Goal: Find contact information: Find contact information

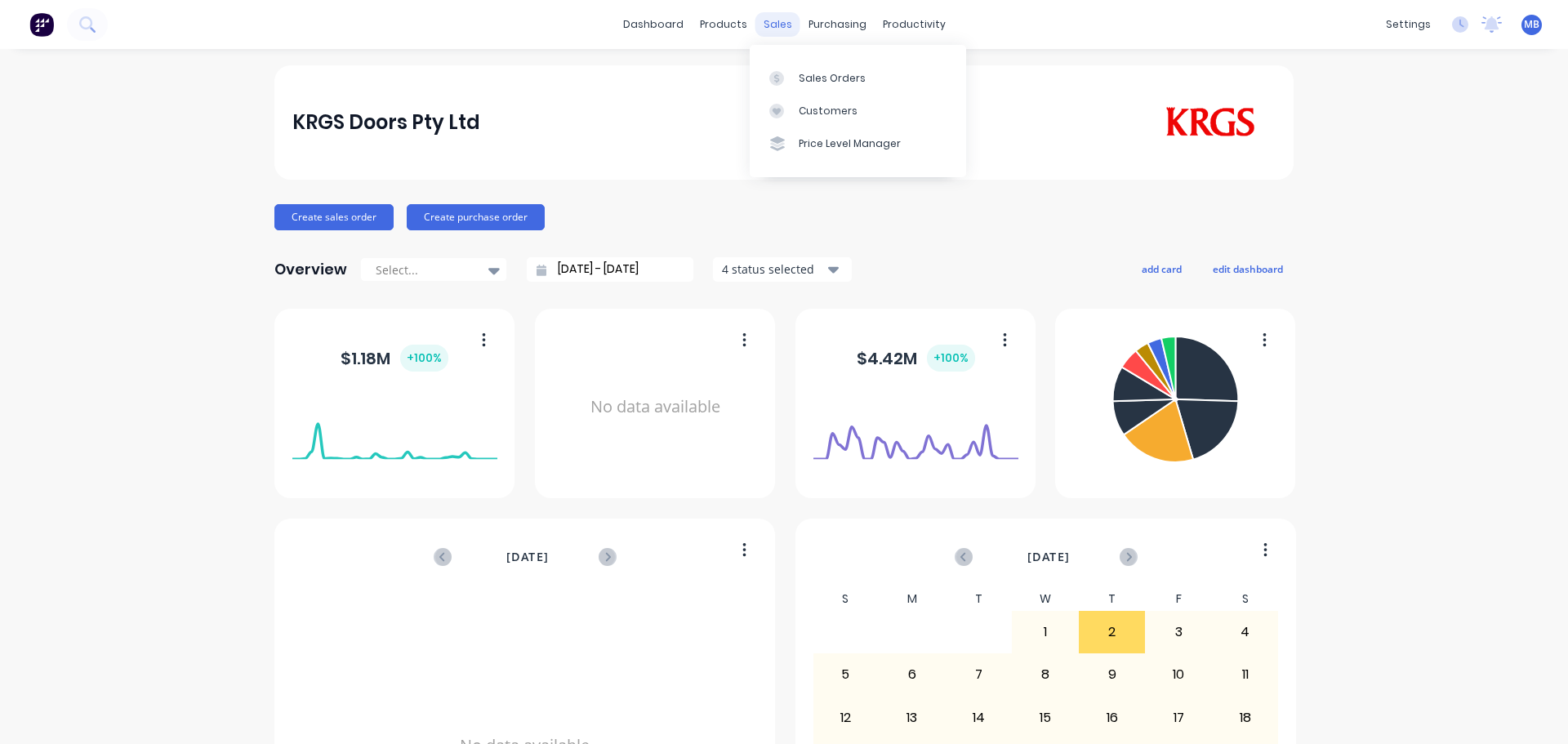
click at [777, 27] on div "sales" at bounding box center [777, 25] width 45 height 25
click at [813, 82] on div "Sales Orders" at bounding box center [832, 78] width 67 height 14
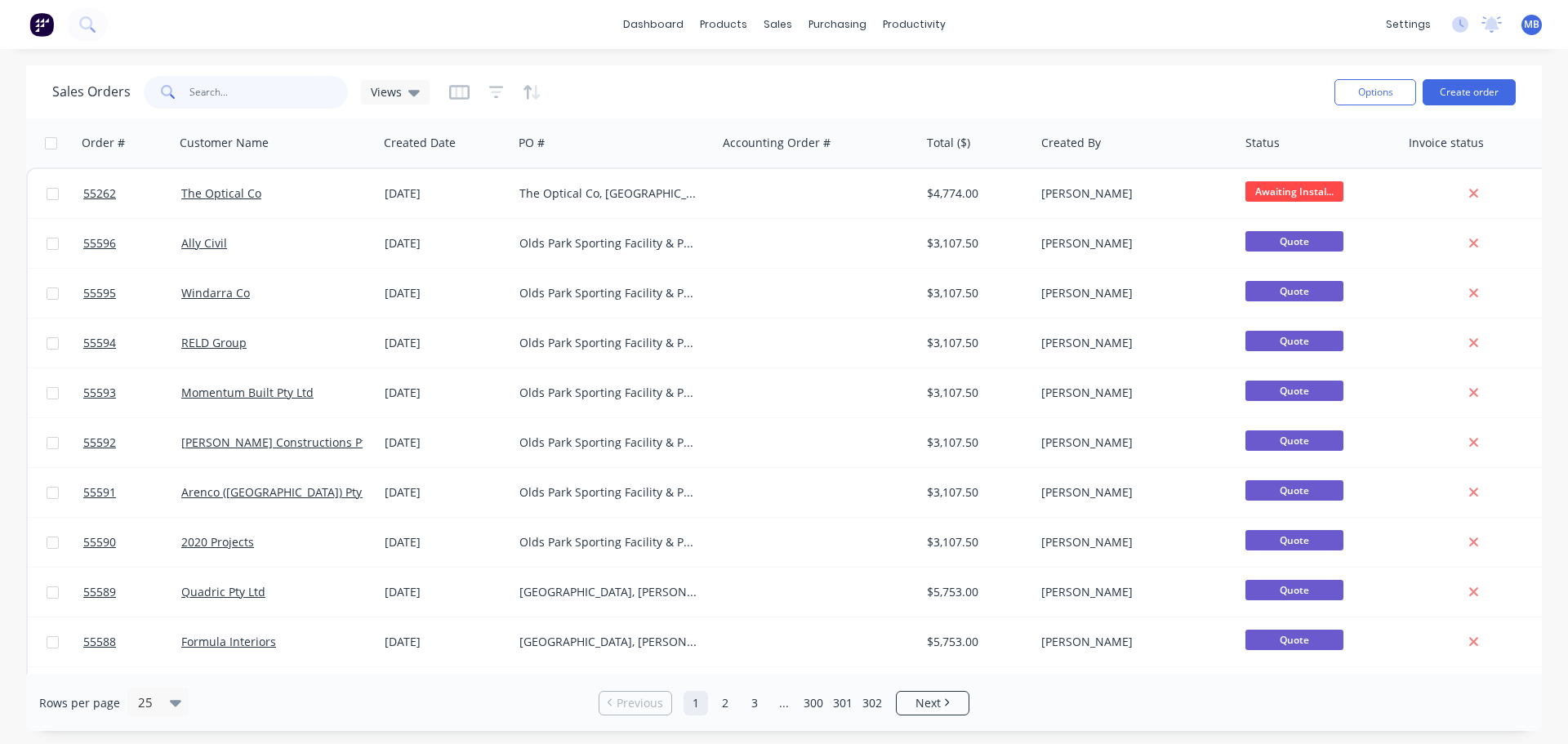
drag, startPoint x: 239, startPoint y: 96, endPoint x: 104, endPoint y: 76, distance: 136.5
click at [106, 77] on div "Sales Orders Views" at bounding box center [240, 92] width 377 height 32
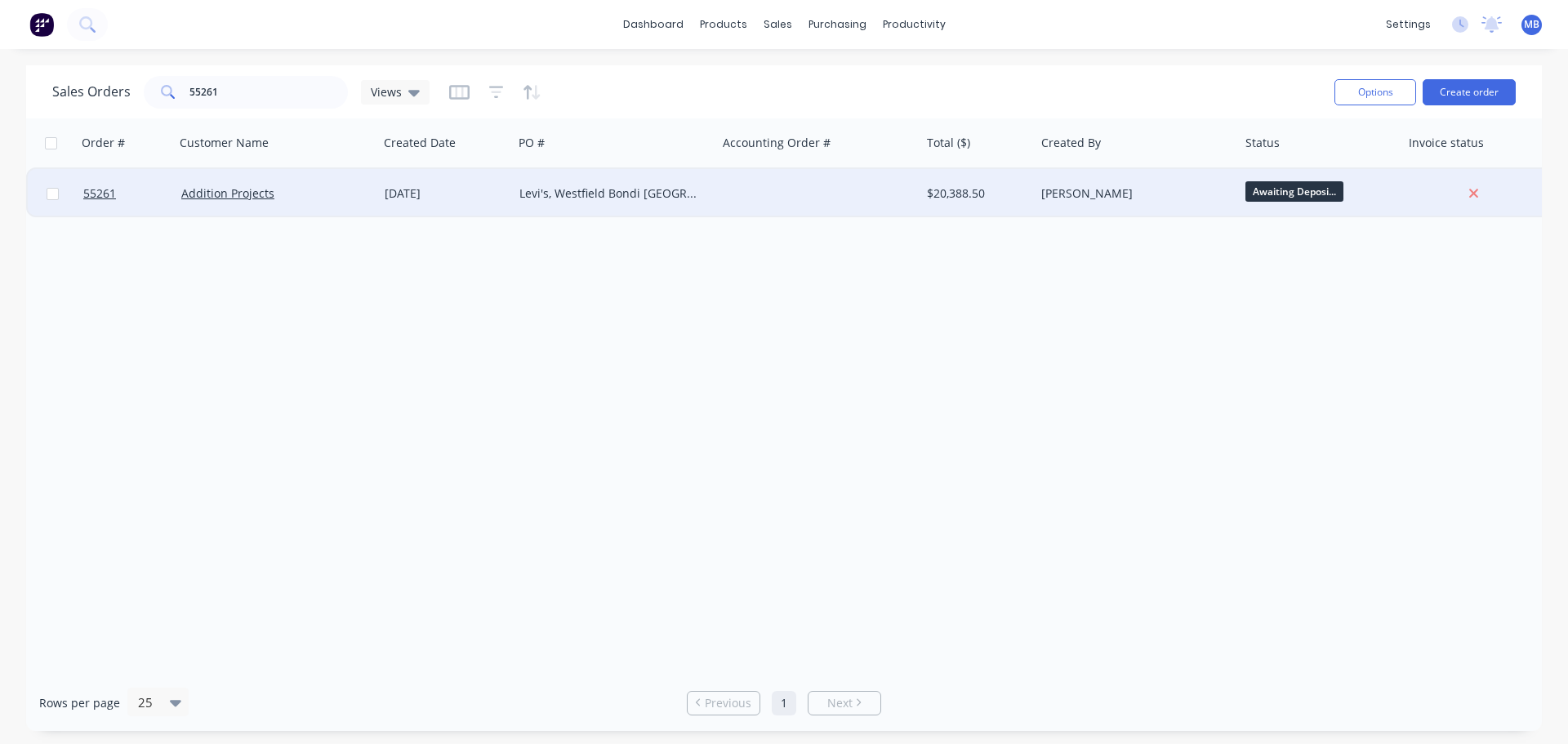
click at [1311, 196] on span "Awaiting Deposi..." at bounding box center [1294, 191] width 98 height 20
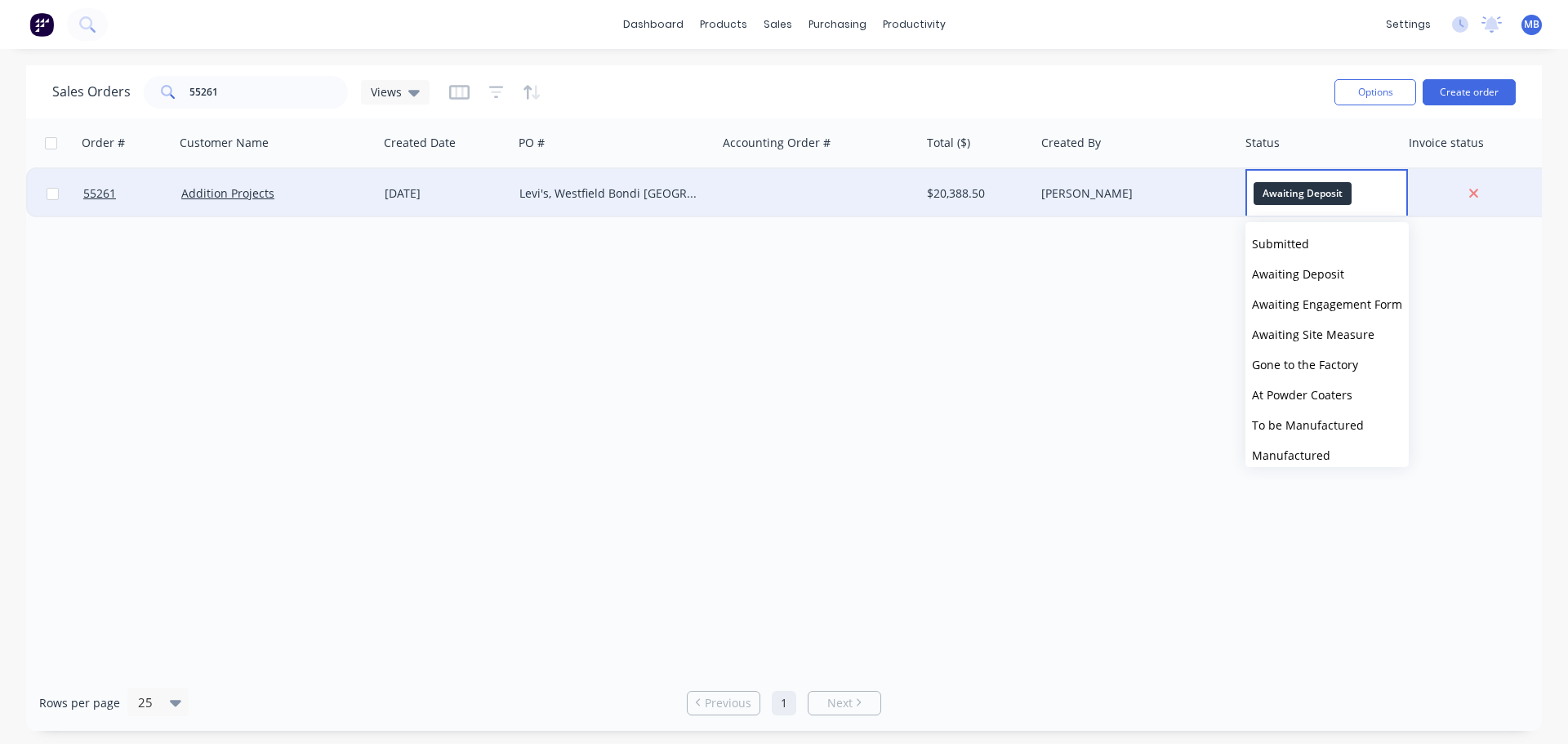
click at [1281, 242] on span "Submitted" at bounding box center [1280, 244] width 57 height 15
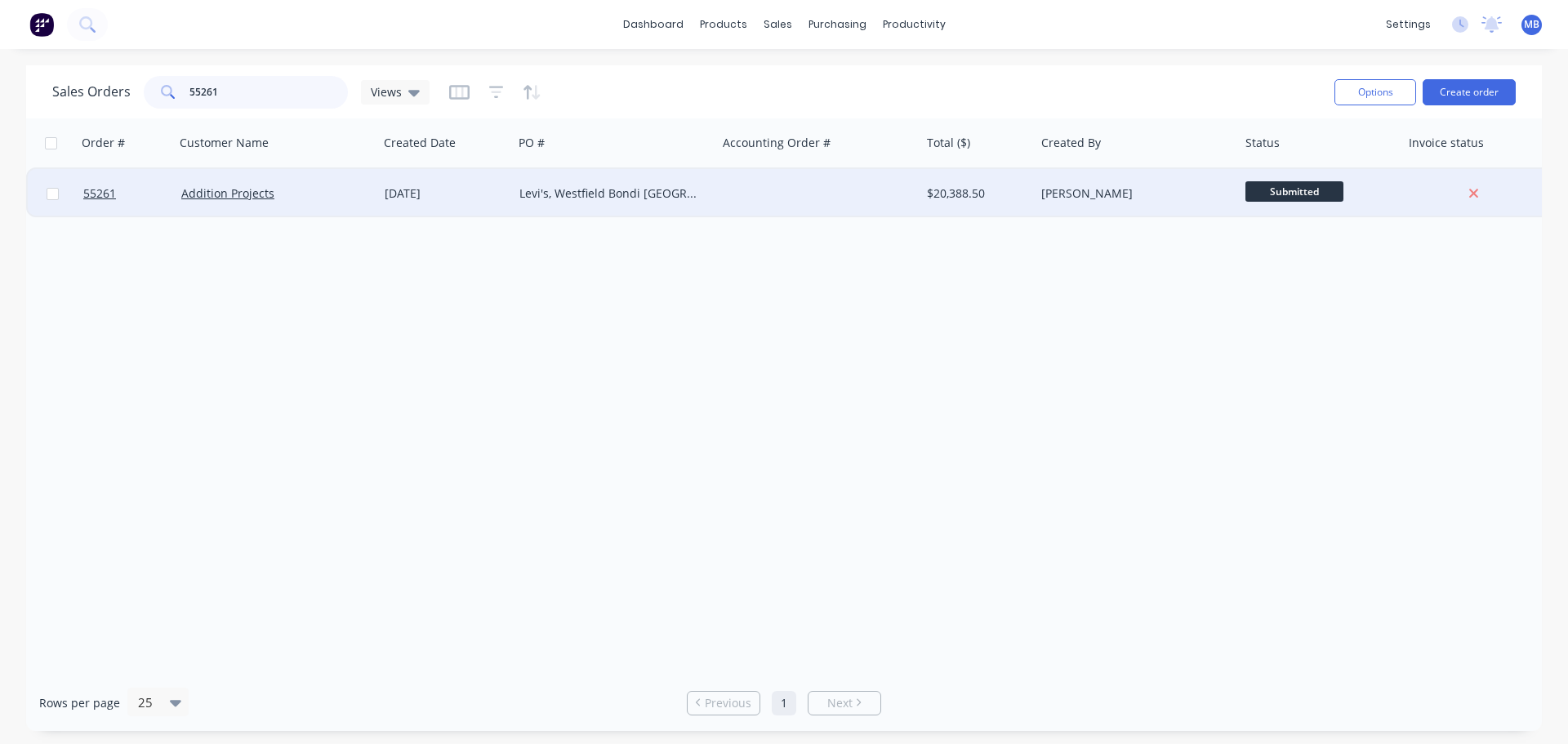
drag, startPoint x: 221, startPoint y: 93, endPoint x: 142, endPoint y: 85, distance: 79.4
click at [144, 86] on div "55261" at bounding box center [245, 92] width 204 height 32
type input "beyond"
click at [823, 194] on div at bounding box center [819, 194] width 204 height 49
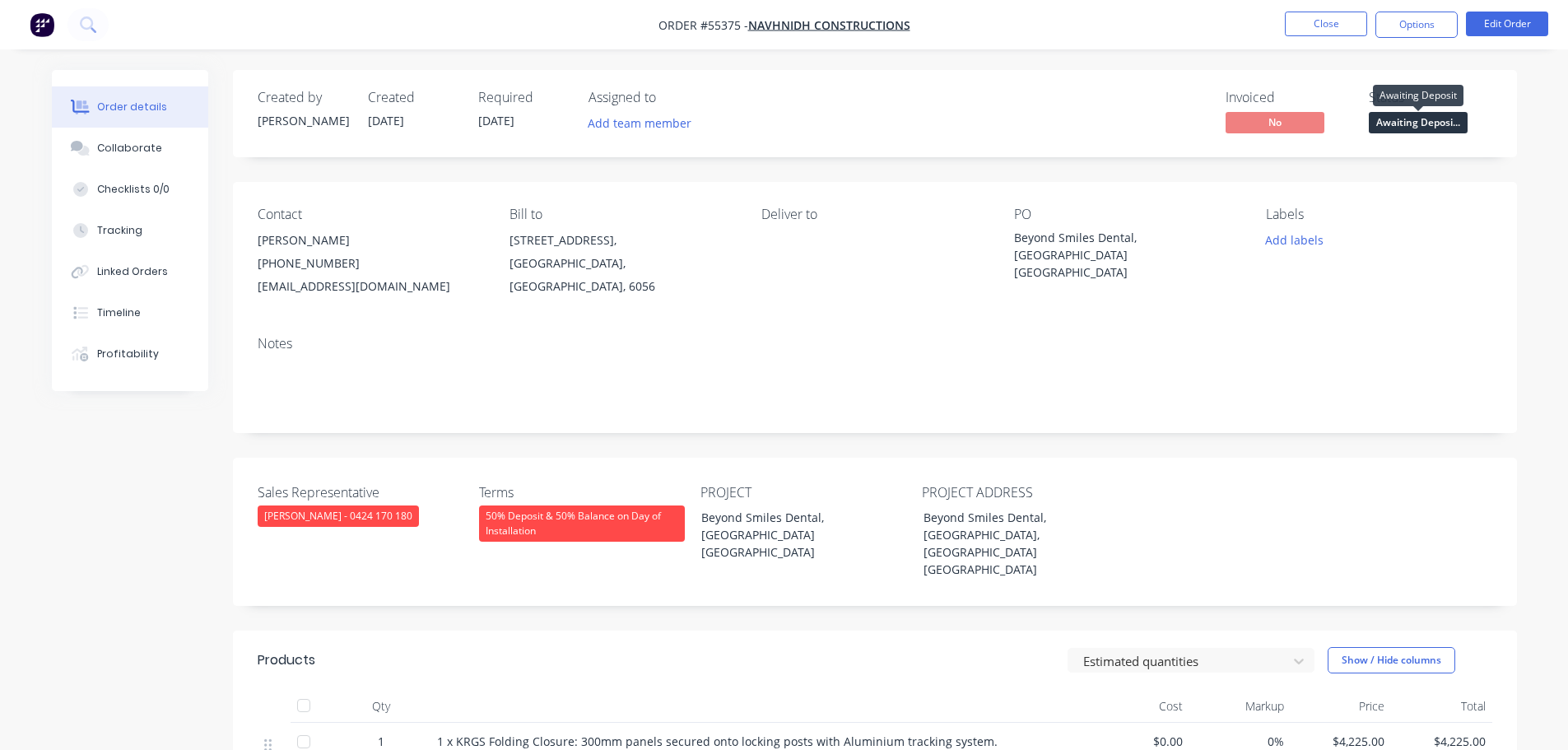
click at [1384, 124] on span "Awaiting Deposi..." at bounding box center [1418, 122] width 99 height 20
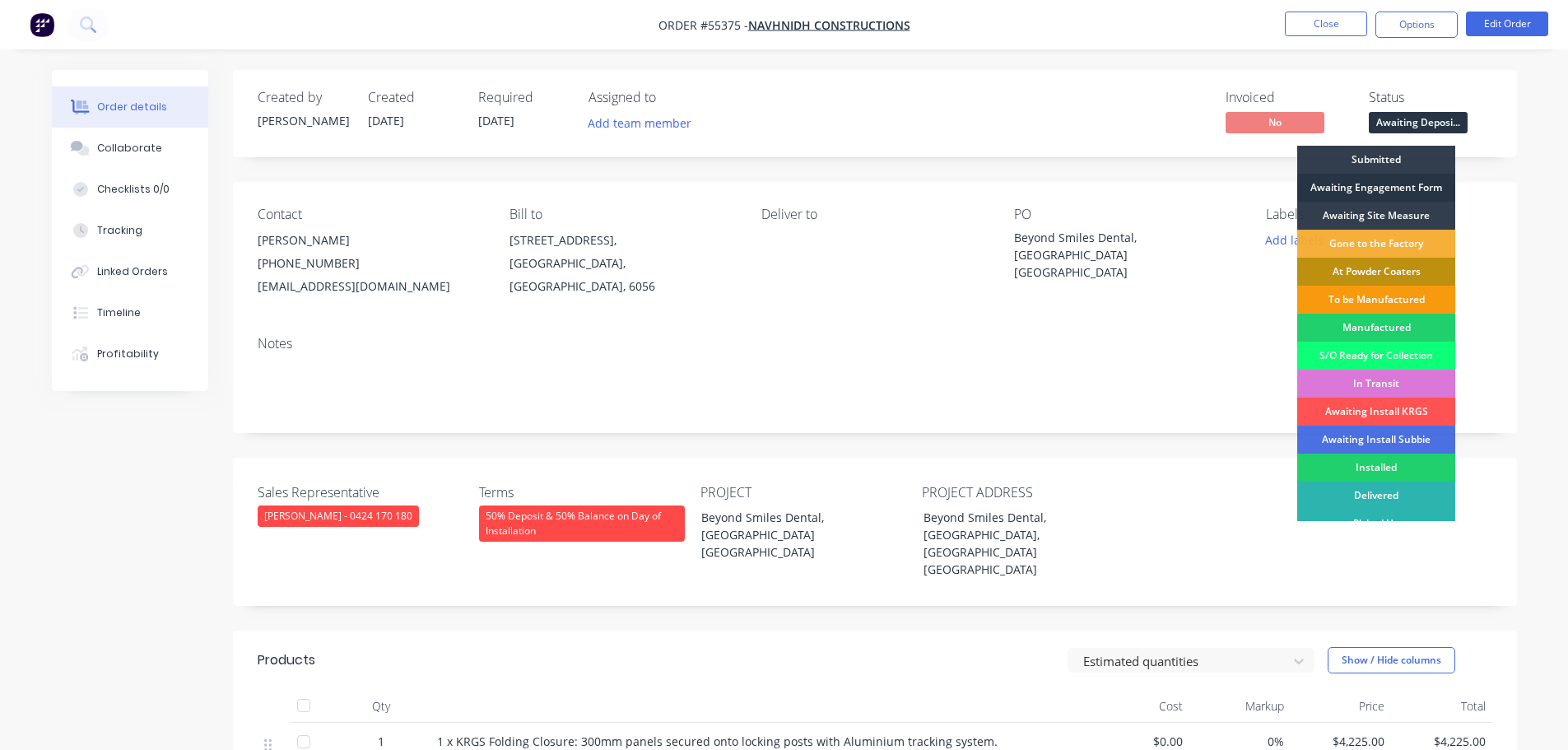
click at [1373, 188] on div "Awaiting Engagement Form" at bounding box center [1376, 187] width 158 height 28
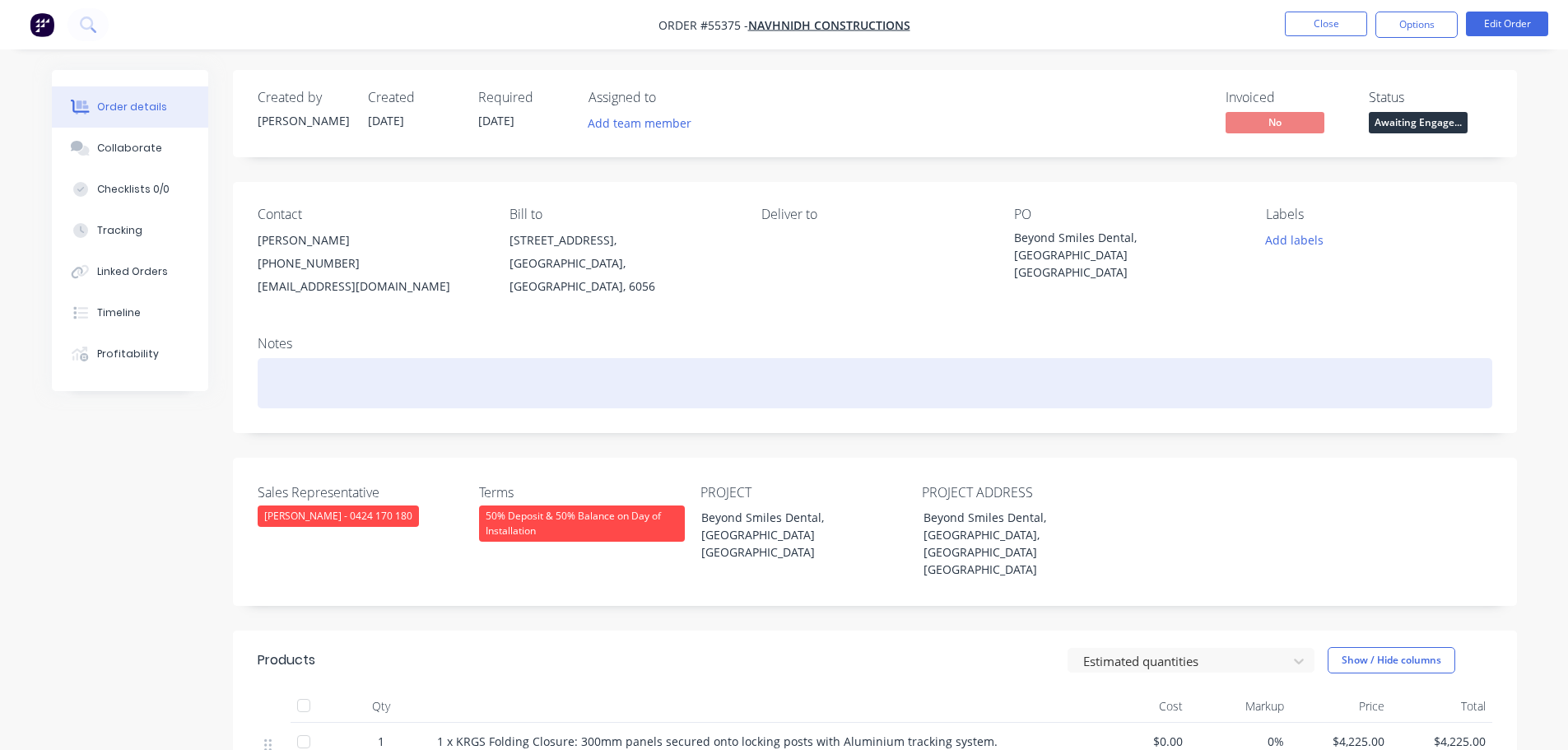
drag, startPoint x: 328, startPoint y: 281, endPoint x: 794, endPoint y: 400, distance: 481.0
click at [832, 398] on div at bounding box center [875, 383] width 1235 height 50
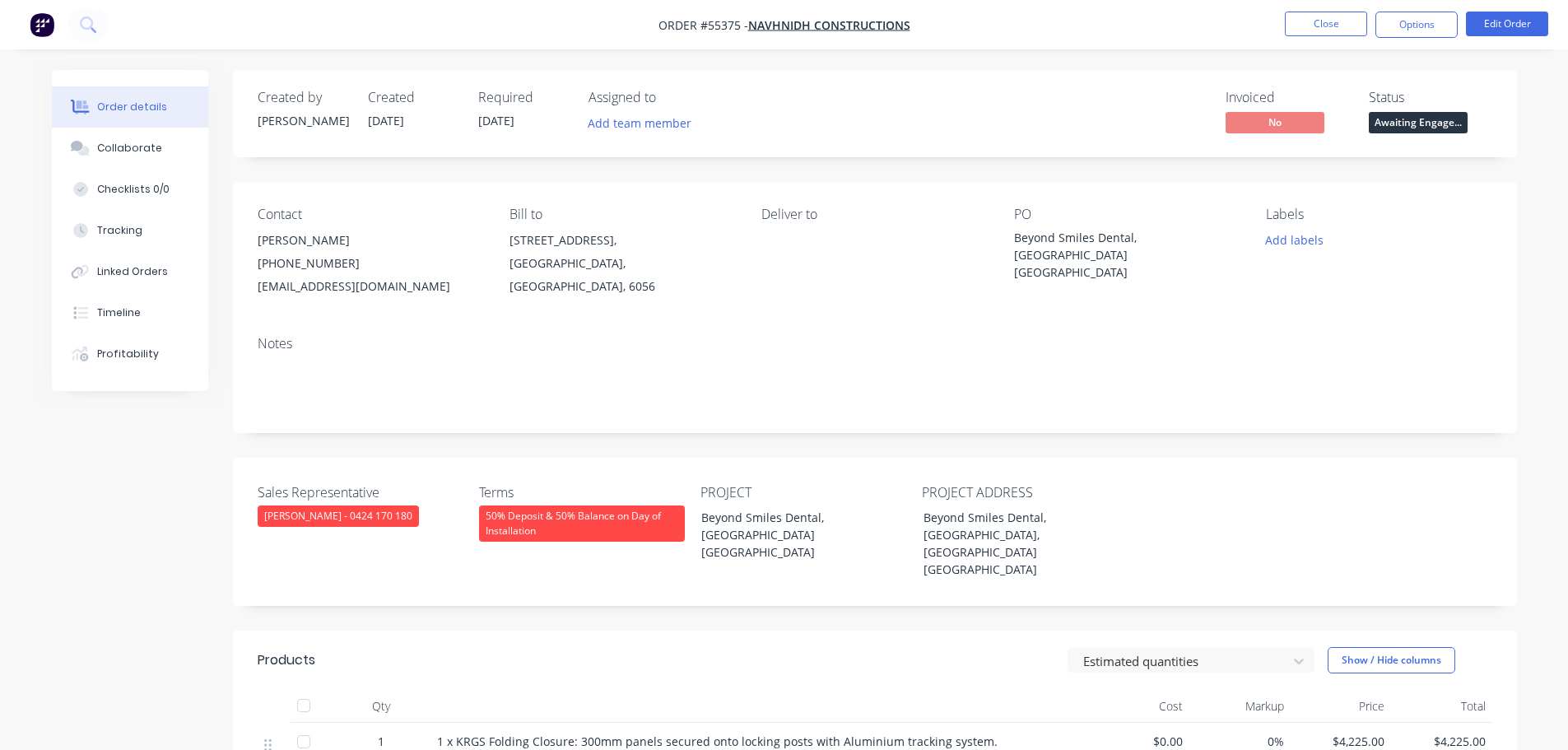
drag, startPoint x: 460, startPoint y: 285, endPoint x: 256, endPoint y: 285, distance: 204.0
click at [256, 285] on div "Contact [PERSON_NAME] [PHONE_NUMBER] [EMAIL_ADDRESS][DOMAIN_NAME] Bill to [STRE…" at bounding box center [874, 252] width 1284 height 141
copy div "[EMAIL_ADDRESS][DOMAIN_NAME]"
